Goal: Task Accomplishment & Management: Use online tool/utility

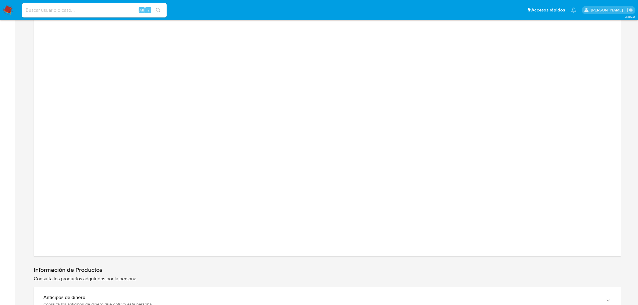
scroll to position [703, 0]
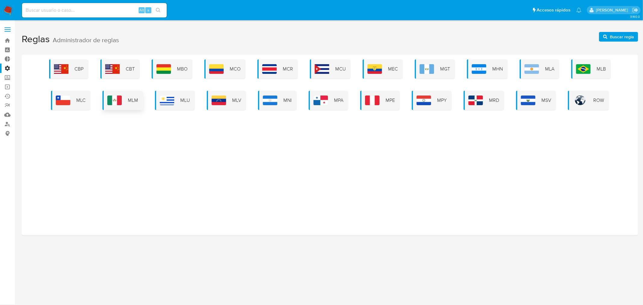
click at [134, 98] on span "MLM" at bounding box center [133, 100] width 10 height 7
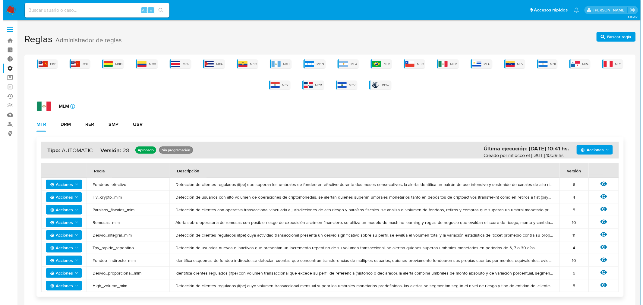
scroll to position [33, 0]
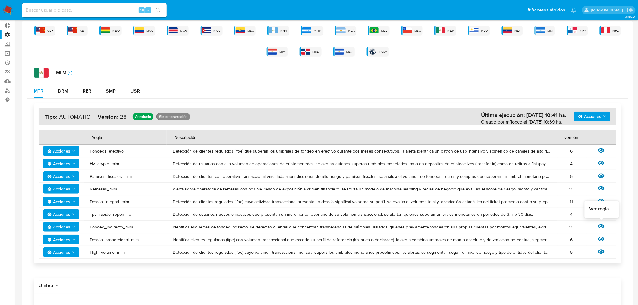
click at [603, 225] on icon at bounding box center [601, 226] width 7 height 5
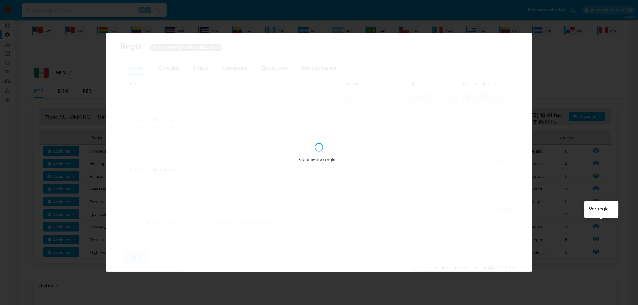
type input "Fondeo_indirecto_mlm"
type textarea "Identifica esquemas de fondeo indirecto. se detectan cuentas que concentran tra…"
type textarea "Informar usuarios que estén rompiendo los umbrales de fondeo recibiendo indirec…"
checkbox input "true"
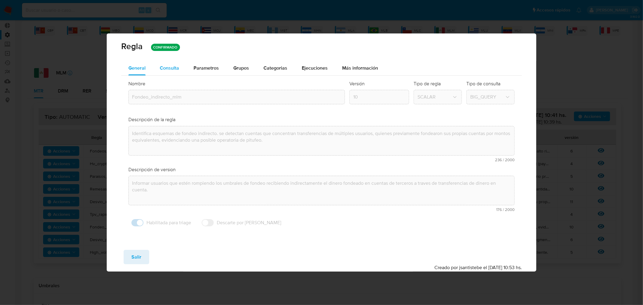
click at [169, 62] on div "Consulta" at bounding box center [169, 68] width 19 height 14
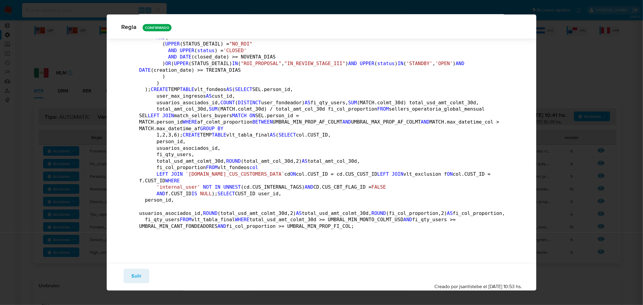
scroll to position [567, 0]
drag, startPoint x: 143, startPoint y: 149, endPoint x: 345, endPoint y: 230, distance: 218.2
drag, startPoint x: 249, startPoint y: 228, endPoint x: 189, endPoint y: 197, distance: 67.9
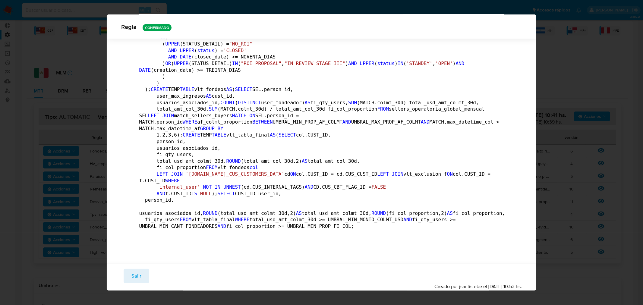
click at [132, 282] on span "Salir" at bounding box center [136, 275] width 10 height 13
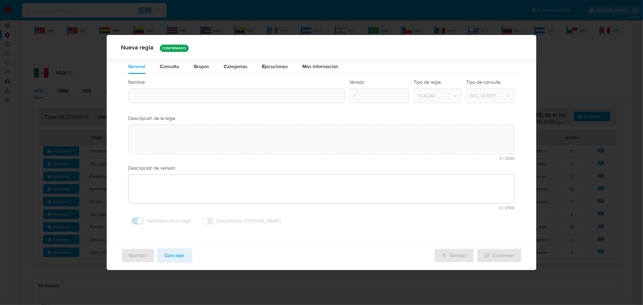
type input "Fondeo_indirecto_mlm"
type textarea "Identifica esquemas de fondeo indirecto. se detectan cuentas que concentran tra…"
type textarea "Informar usuarios que estén rompiendo los umbrales de fondeo recibiendo indirec…"
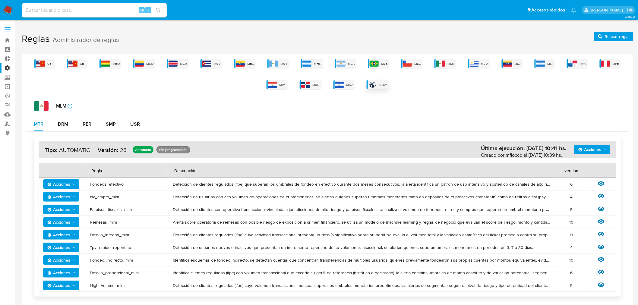
scroll to position [0, 0]
click at [348, 62] on div "MLA" at bounding box center [345, 63] width 21 height 9
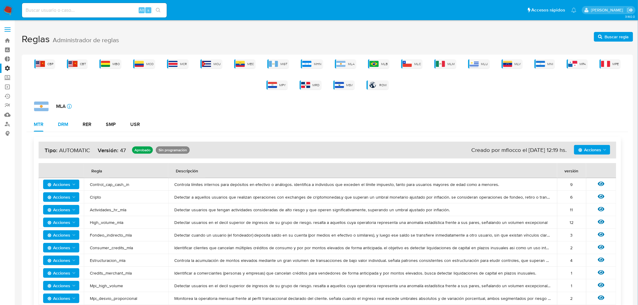
click at [64, 128] on div "DRM" at bounding box center [63, 124] width 10 height 14
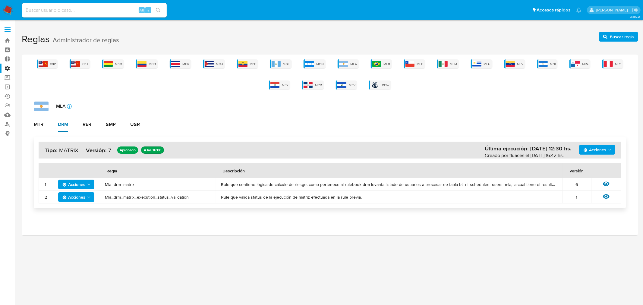
click at [53, 124] on button "DRM" at bounding box center [63, 124] width 25 height 14
click at [40, 128] on div "MTR" at bounding box center [39, 124] width 10 height 14
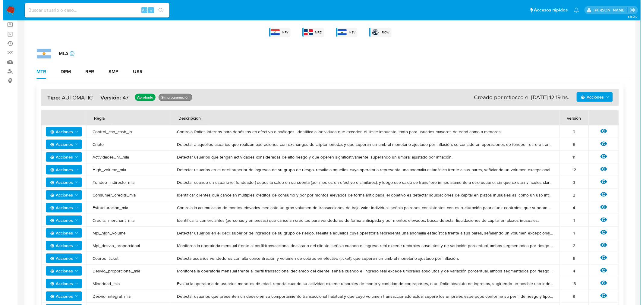
scroll to position [86, 0]
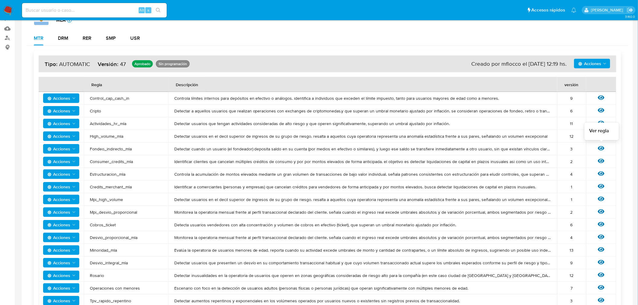
click at [600, 146] on icon at bounding box center [601, 148] width 7 height 5
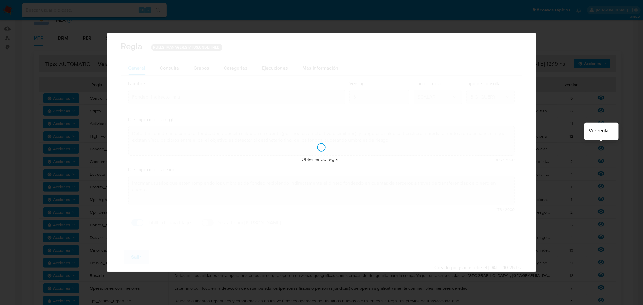
checkbox input "true"
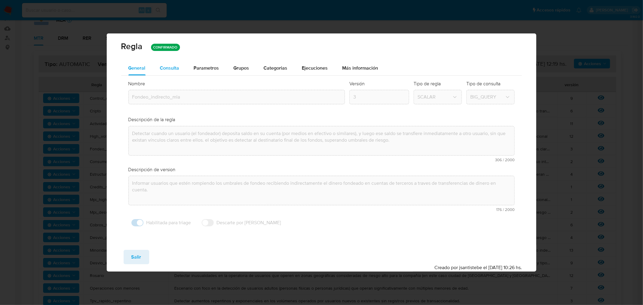
click at [162, 68] on span "Consulta" at bounding box center [169, 68] width 19 height 7
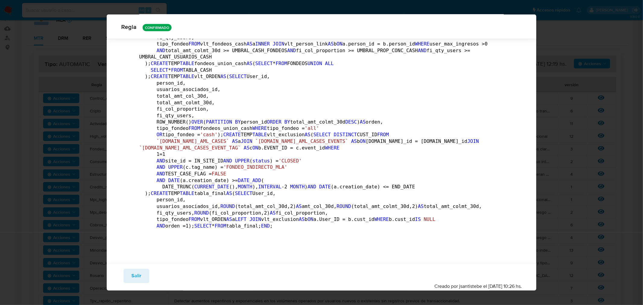
scroll to position [1102, 0]
click at [140, 275] on button "Salir" at bounding box center [137, 276] width 26 height 14
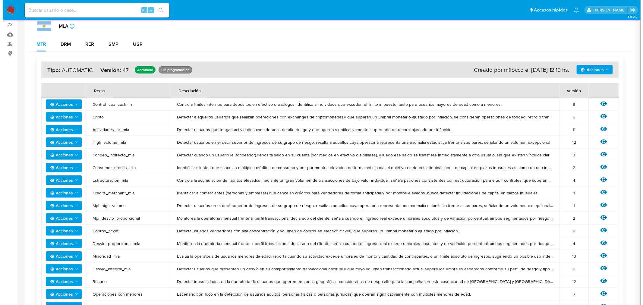
scroll to position [0, 0]
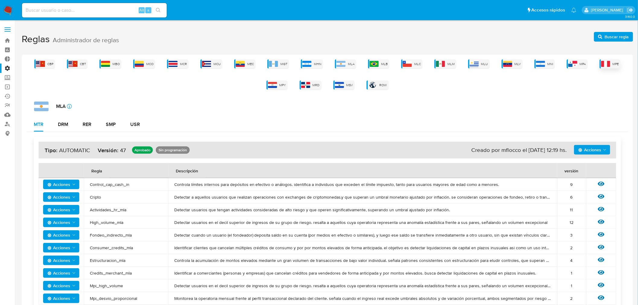
click at [606, 61] on img at bounding box center [605, 64] width 9 height 6
